Goal: Check status: Check status

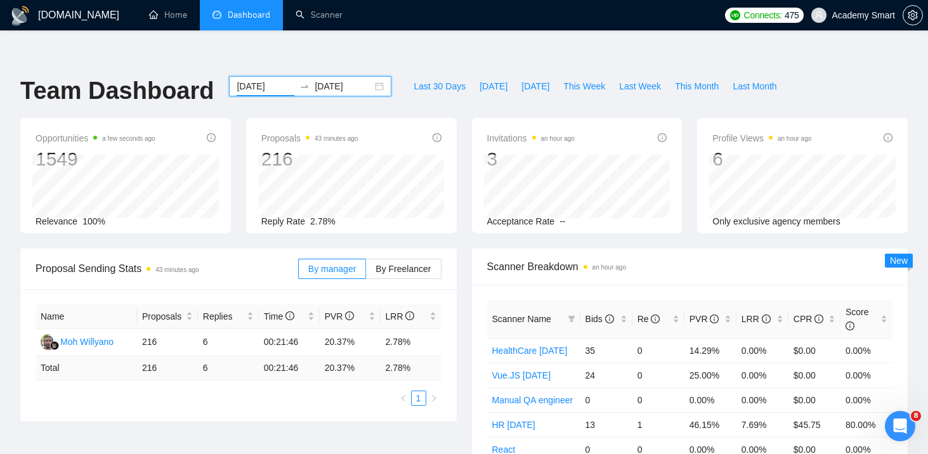
click at [242, 79] on input "2025-07-27" at bounding box center [265, 86] width 58 height 14
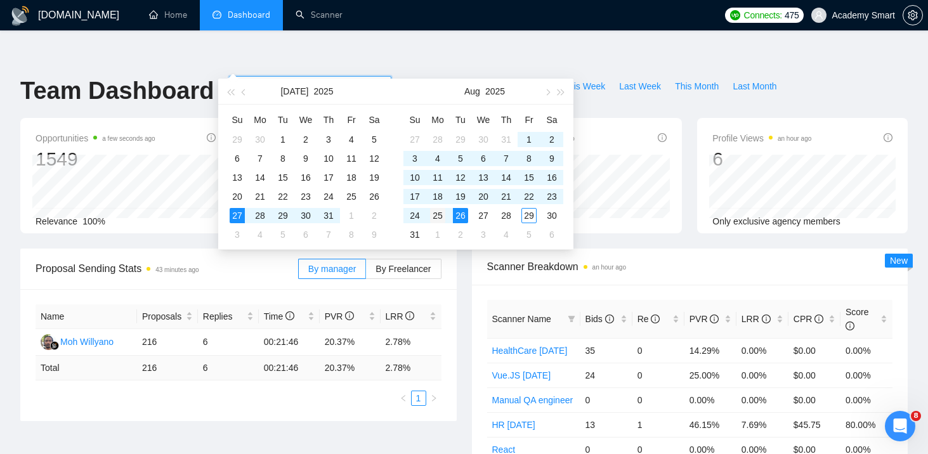
type input "2025-08-25"
click at [436, 216] on div "25" at bounding box center [437, 215] width 15 height 15
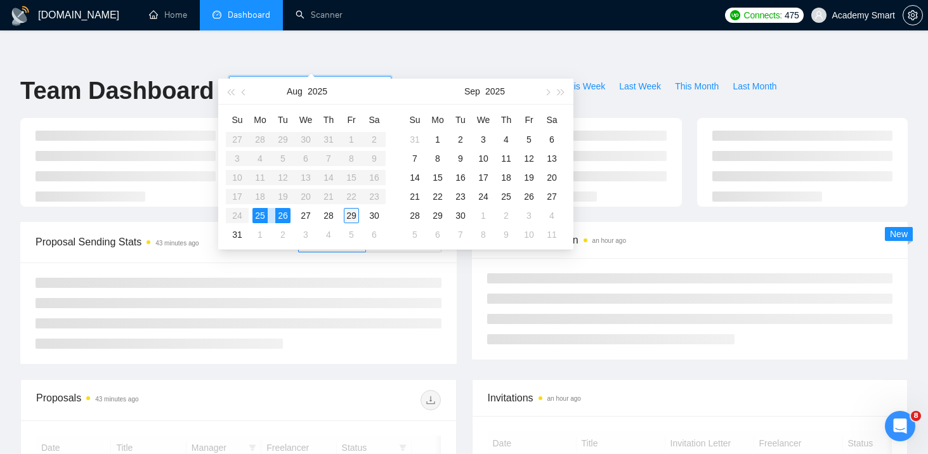
type input "2025-08-29"
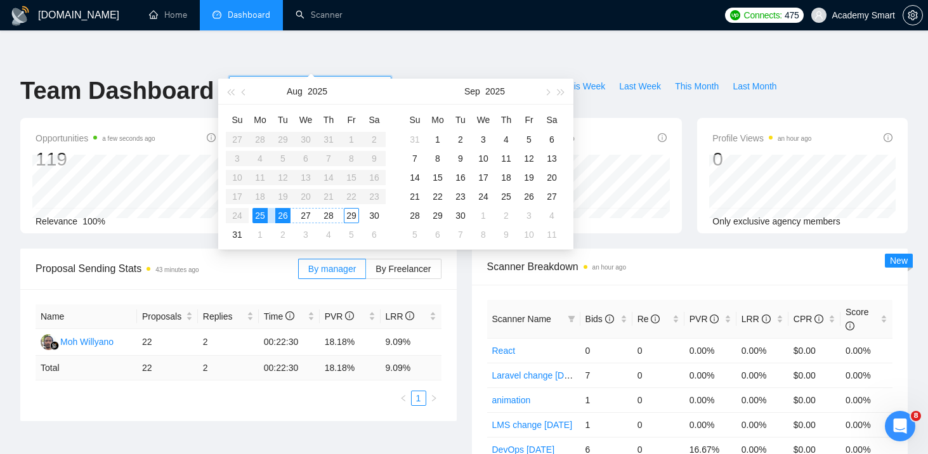
click at [349, 214] on div "29" at bounding box center [351, 215] width 15 height 15
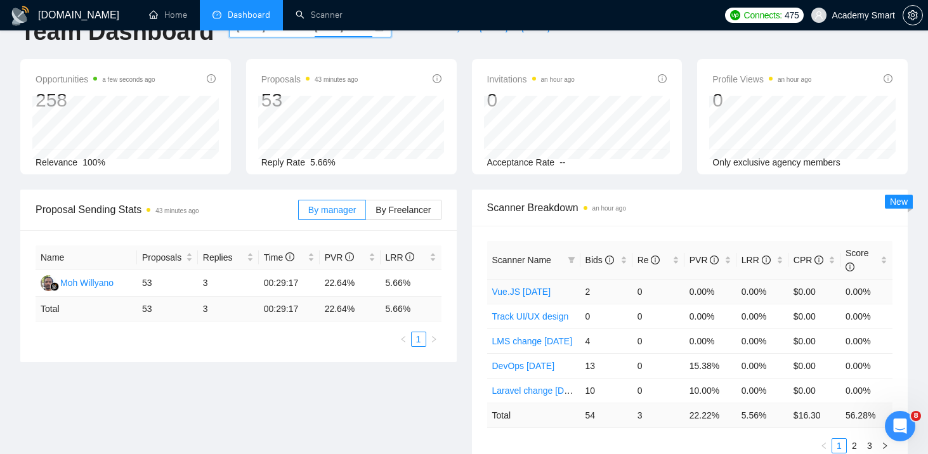
scroll to position [63, 0]
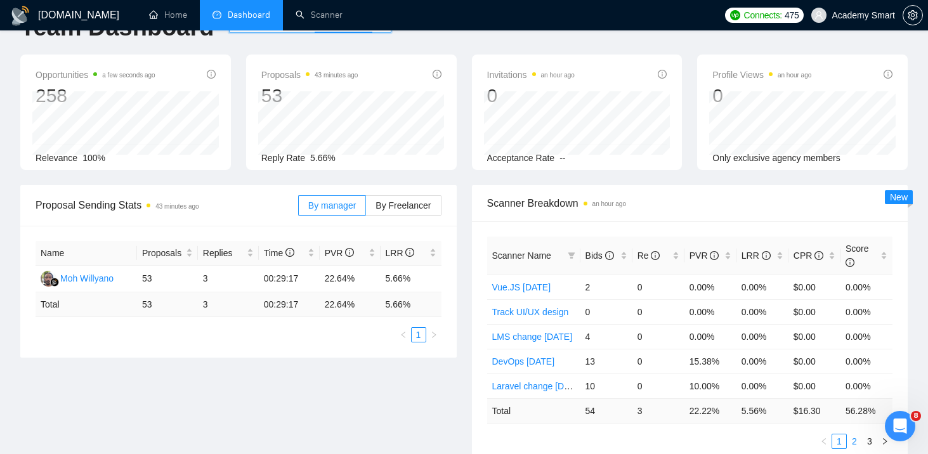
click at [851, 434] on link "2" at bounding box center [854, 441] width 14 height 14
click at [867, 434] on link "3" at bounding box center [869, 441] width 14 height 14
